Goal: Information Seeking & Learning: Compare options

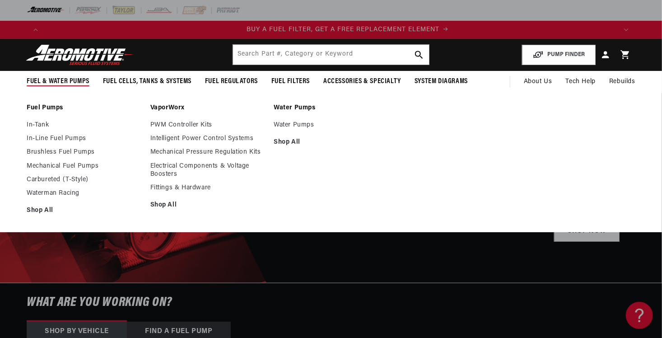
scroll to position [0, 573]
click at [44, 109] on link "Fuel Pumps" at bounding box center [84, 108] width 115 height 8
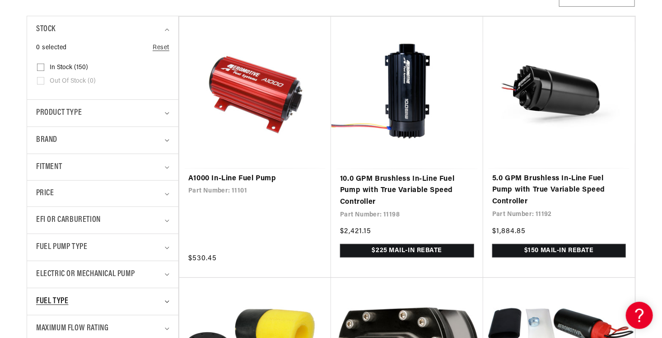
scroll to position [226, 0]
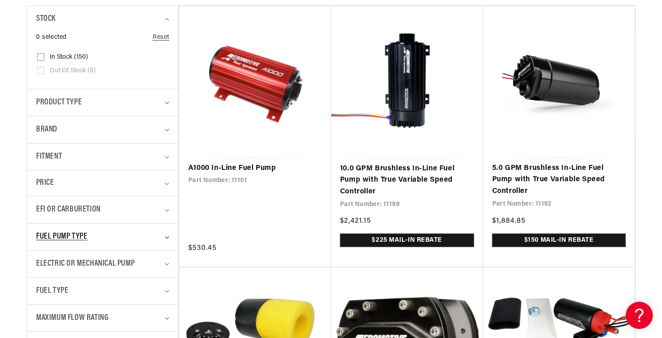
click at [74, 237] on span "Fuel Pump Type" at bounding box center [61, 236] width 51 height 13
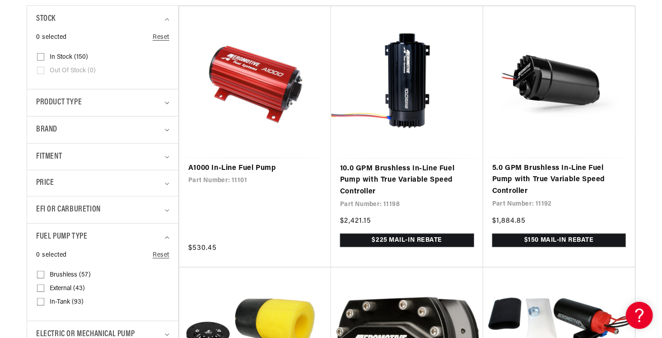
drag, startPoint x: 42, startPoint y: 300, endPoint x: 43, endPoint y: 304, distance: 4.7
click at [43, 304] on input "In-Tank (93) In-Tank (93 products)" at bounding box center [40, 303] width 7 height 7
checkbox input "true"
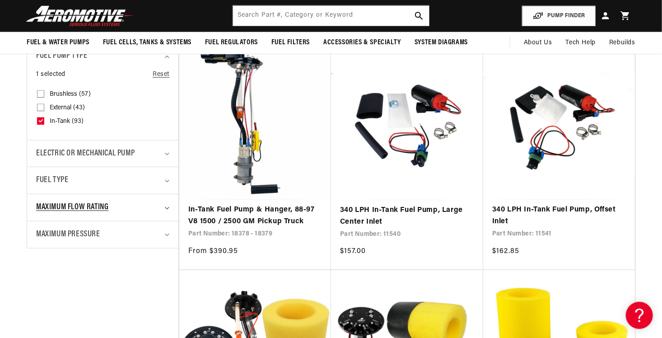
scroll to position [0, 573]
click at [70, 208] on span "Maximum Flow Rating" at bounding box center [72, 207] width 72 height 13
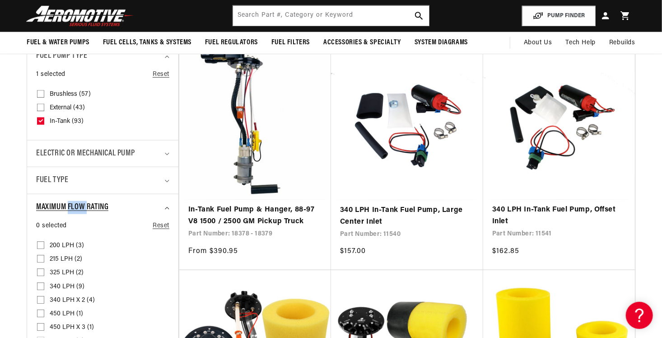
click at [70, 207] on span "Maximum Flow Rating" at bounding box center [72, 207] width 72 height 13
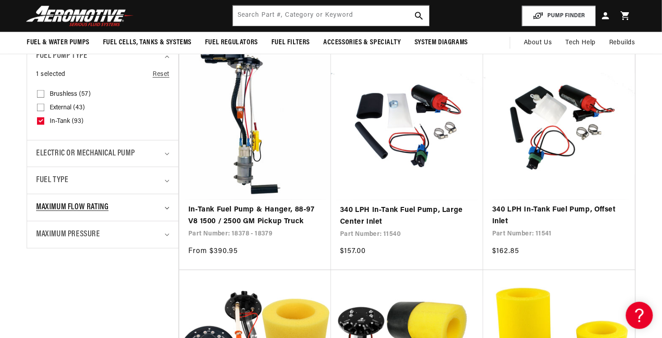
drag, startPoint x: 70, startPoint y: 207, endPoint x: 166, endPoint y: 209, distance: 96.2
click at [166, 209] on summary "Maximum Flow Rating" at bounding box center [102, 207] width 133 height 27
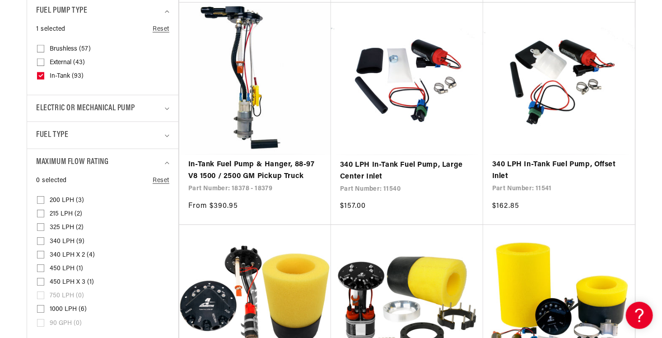
scroll to position [0, 1145]
click at [44, 310] on input "1000 LPH (6) 1000 LPH (6 products)" at bounding box center [40, 310] width 7 height 7
checkbox input "true"
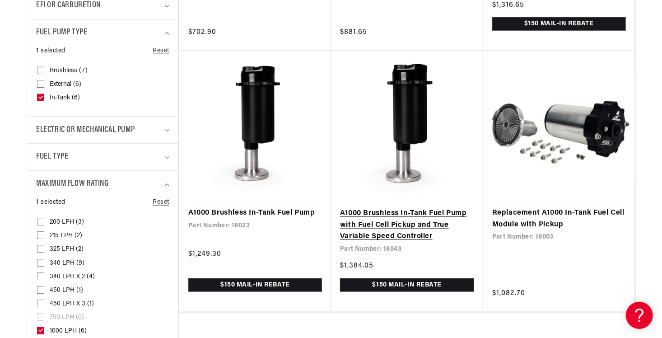
scroll to position [452, 0]
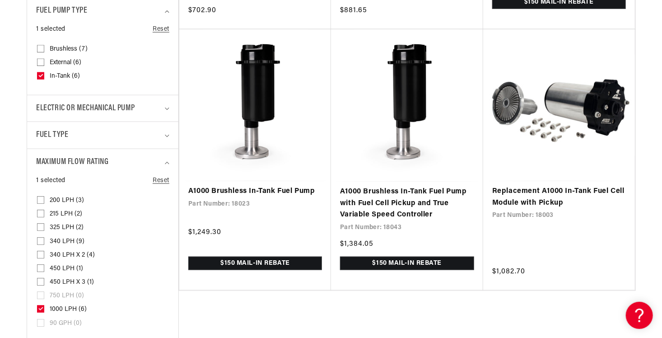
click at [40, 280] on input "450 LPH x 3 (1) 450 LPH x 3 (1 product)" at bounding box center [40, 283] width 7 height 7
checkbox input "true"
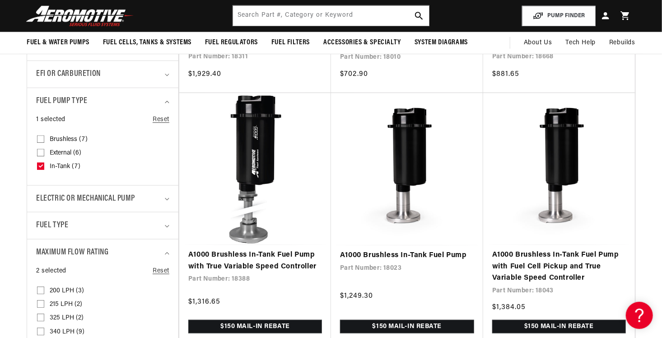
scroll to position [0, 161]
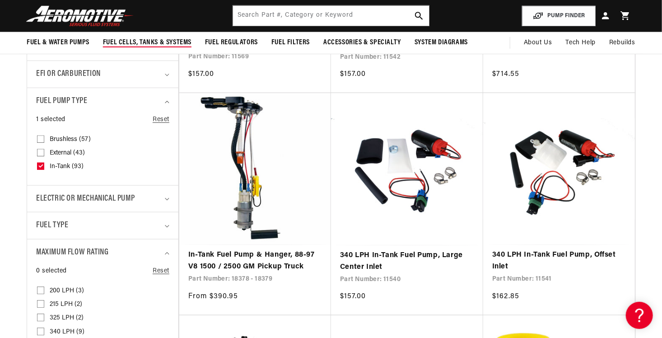
scroll to position [0, 573]
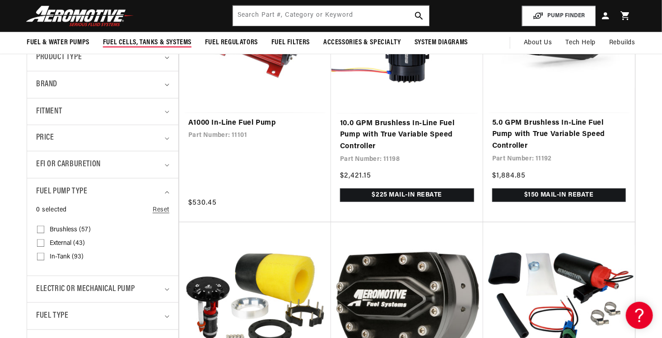
scroll to position [0, 1145]
